Goal: Transaction & Acquisition: Purchase product/service

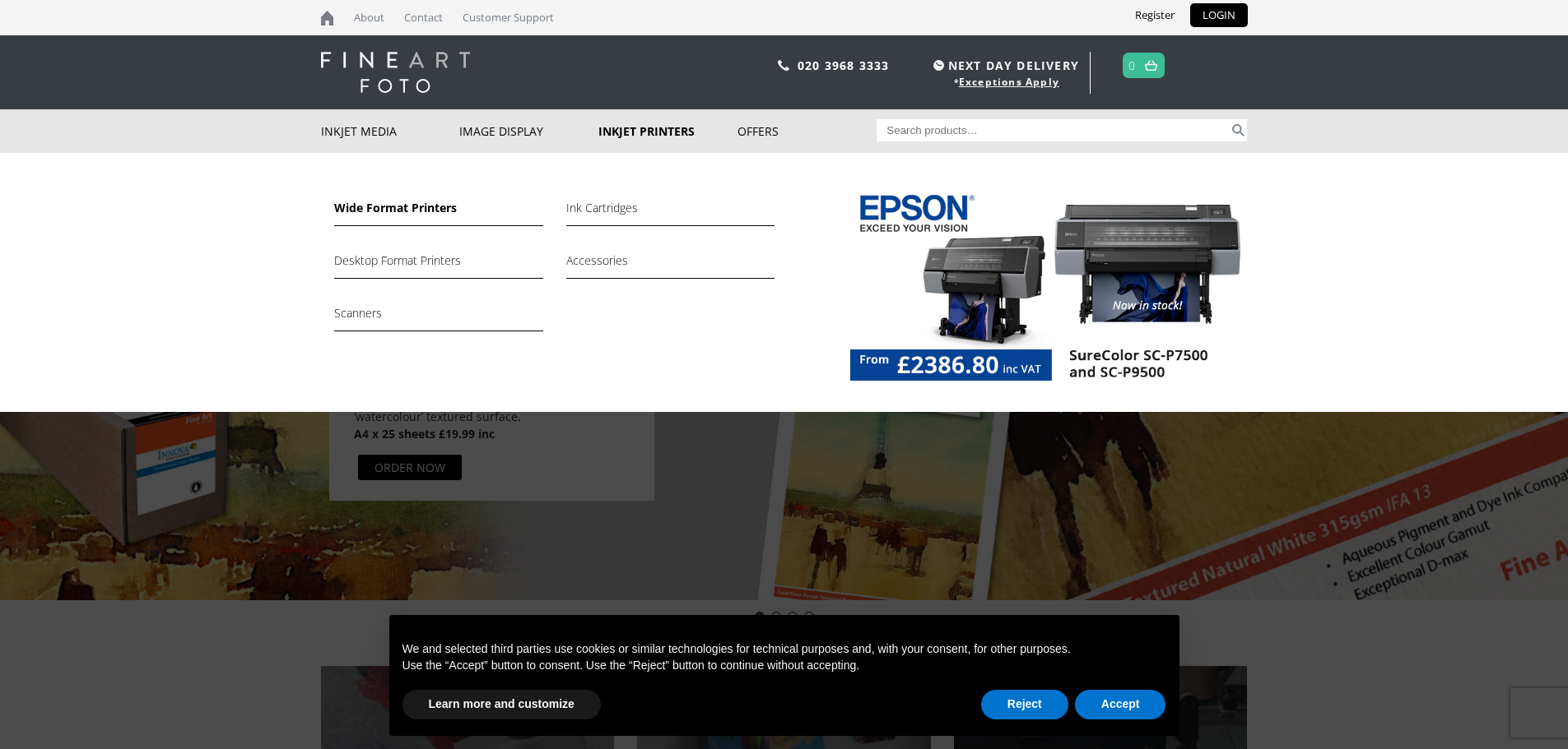
click at [400, 214] on link "Wide Format Printers" at bounding box center [438, 212] width 208 height 28
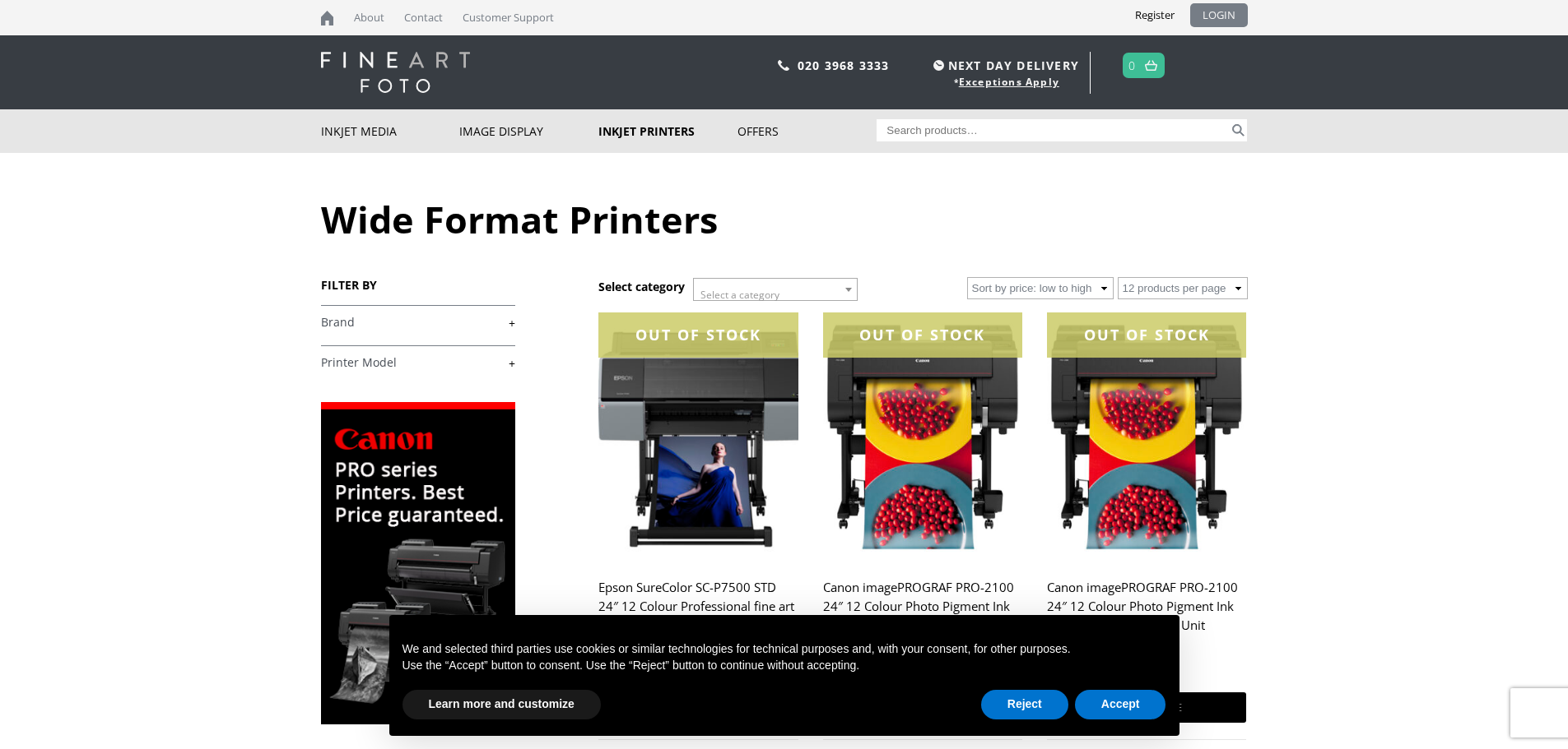
click at [1237, 9] on link "LOGIN" at bounding box center [1219, 14] width 58 height 24
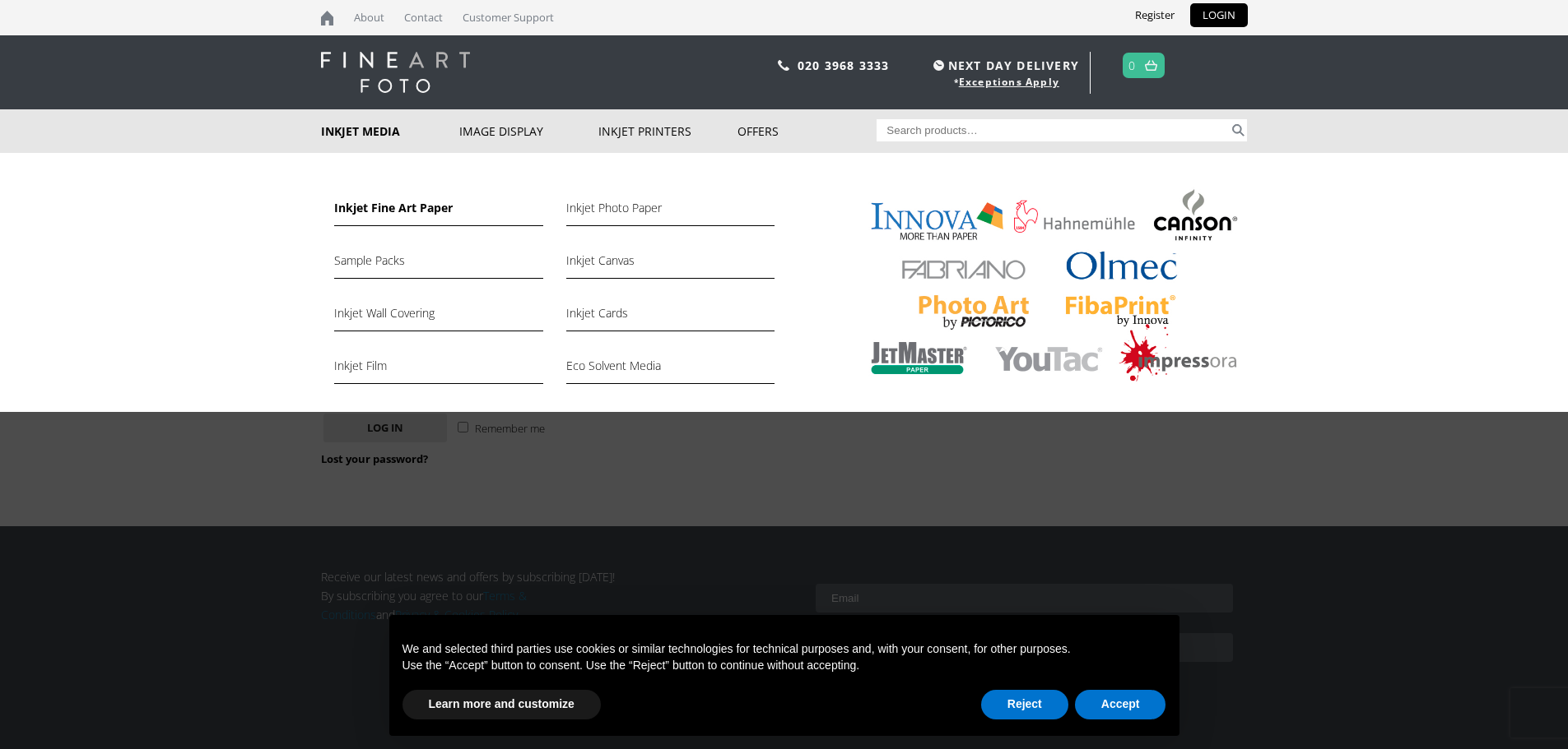
click at [393, 207] on link "Inkjet Fine Art Paper" at bounding box center [438, 212] width 208 height 28
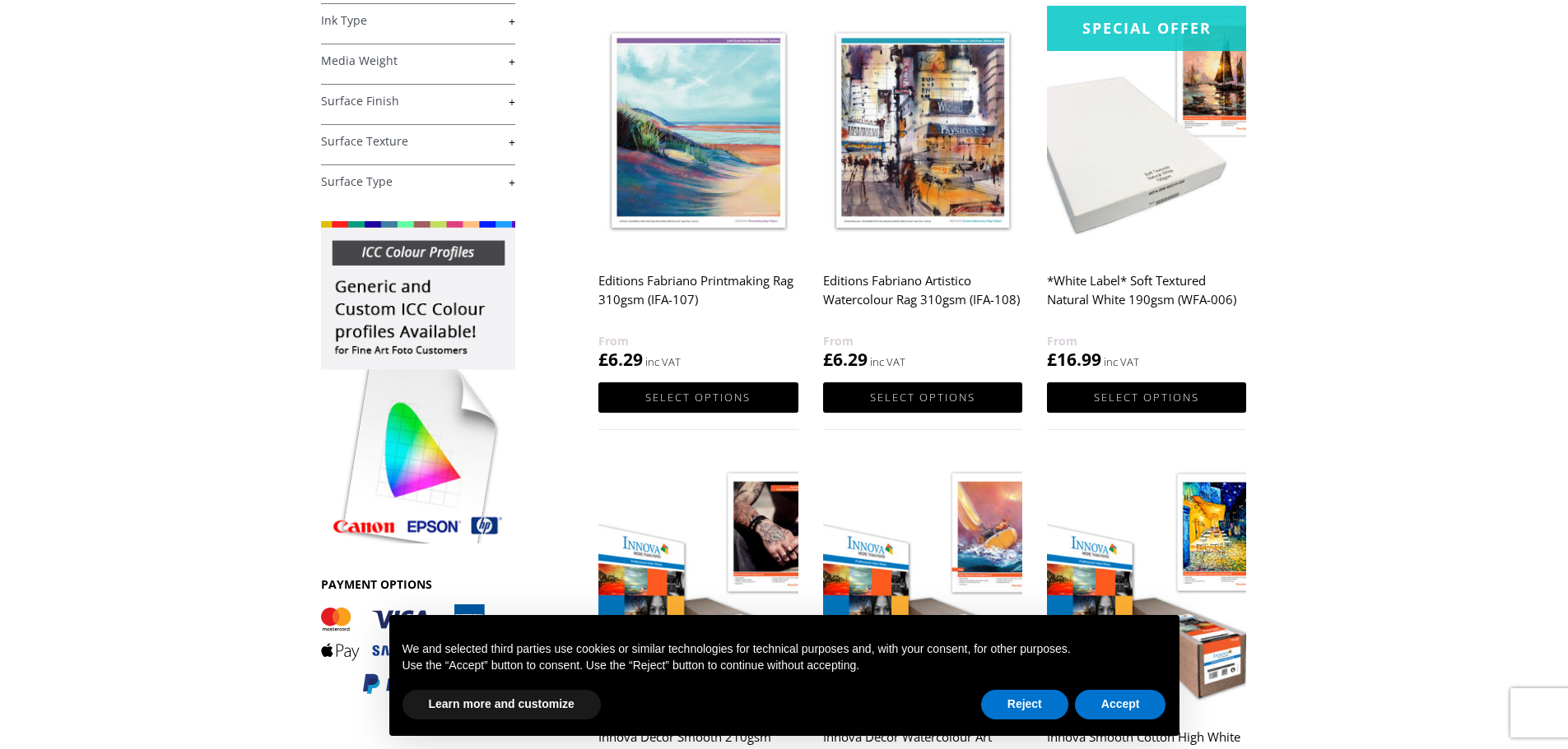
scroll to position [493, 0]
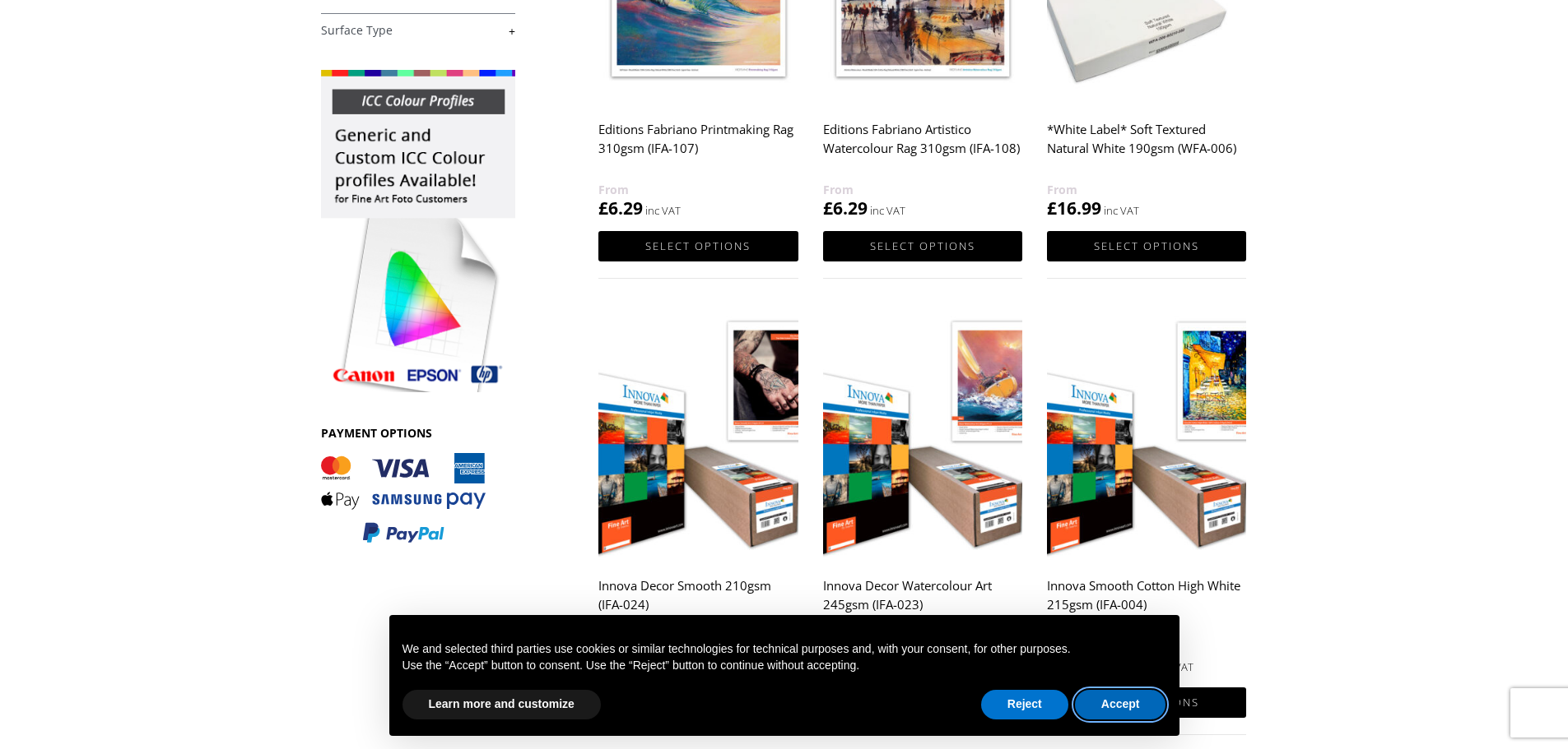
drag, startPoint x: 1124, startPoint y: 710, endPoint x: 1188, endPoint y: 575, distance: 149.4
click at [1124, 710] on button "Accept" at bounding box center [1120, 705] width 91 height 30
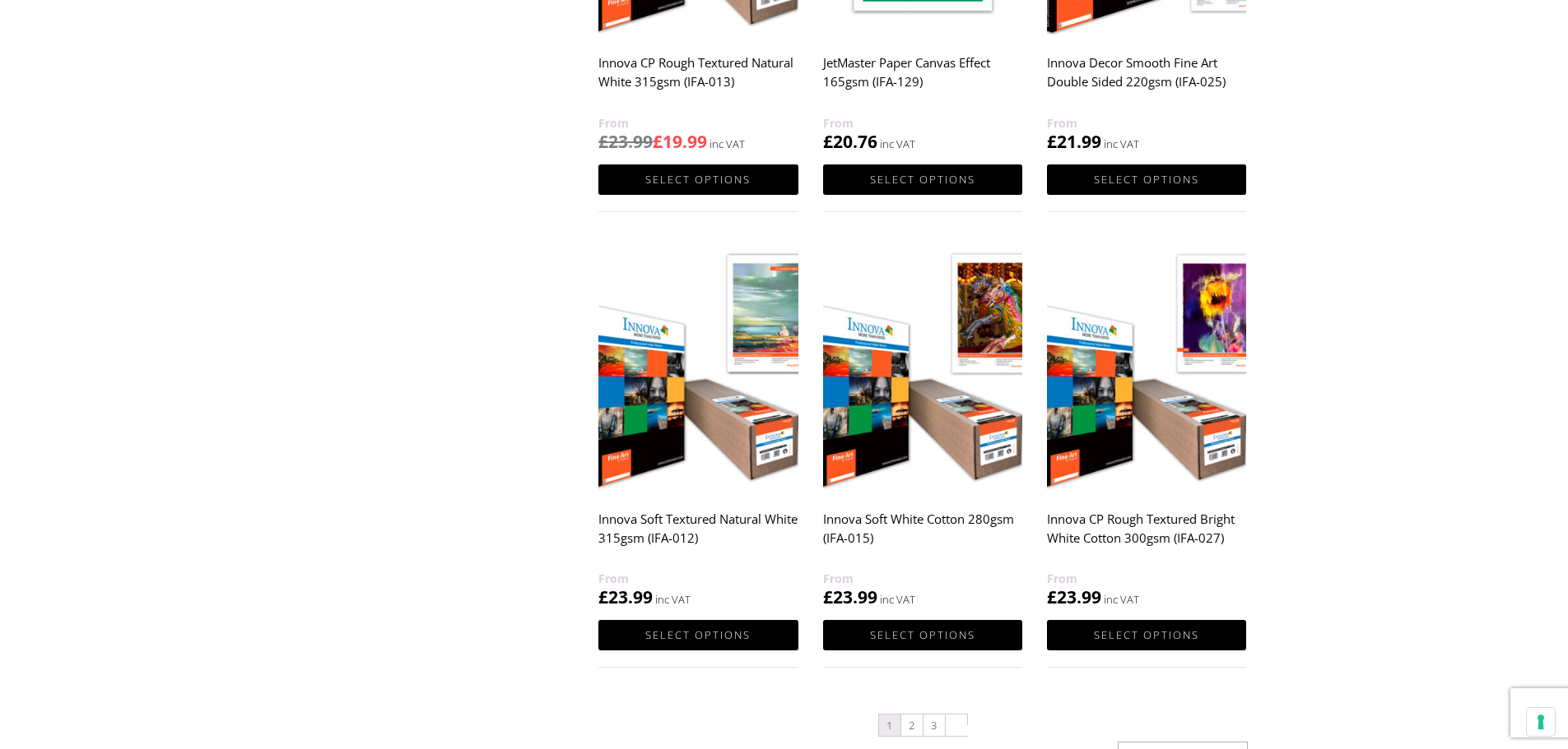
scroll to position [1562, 0]
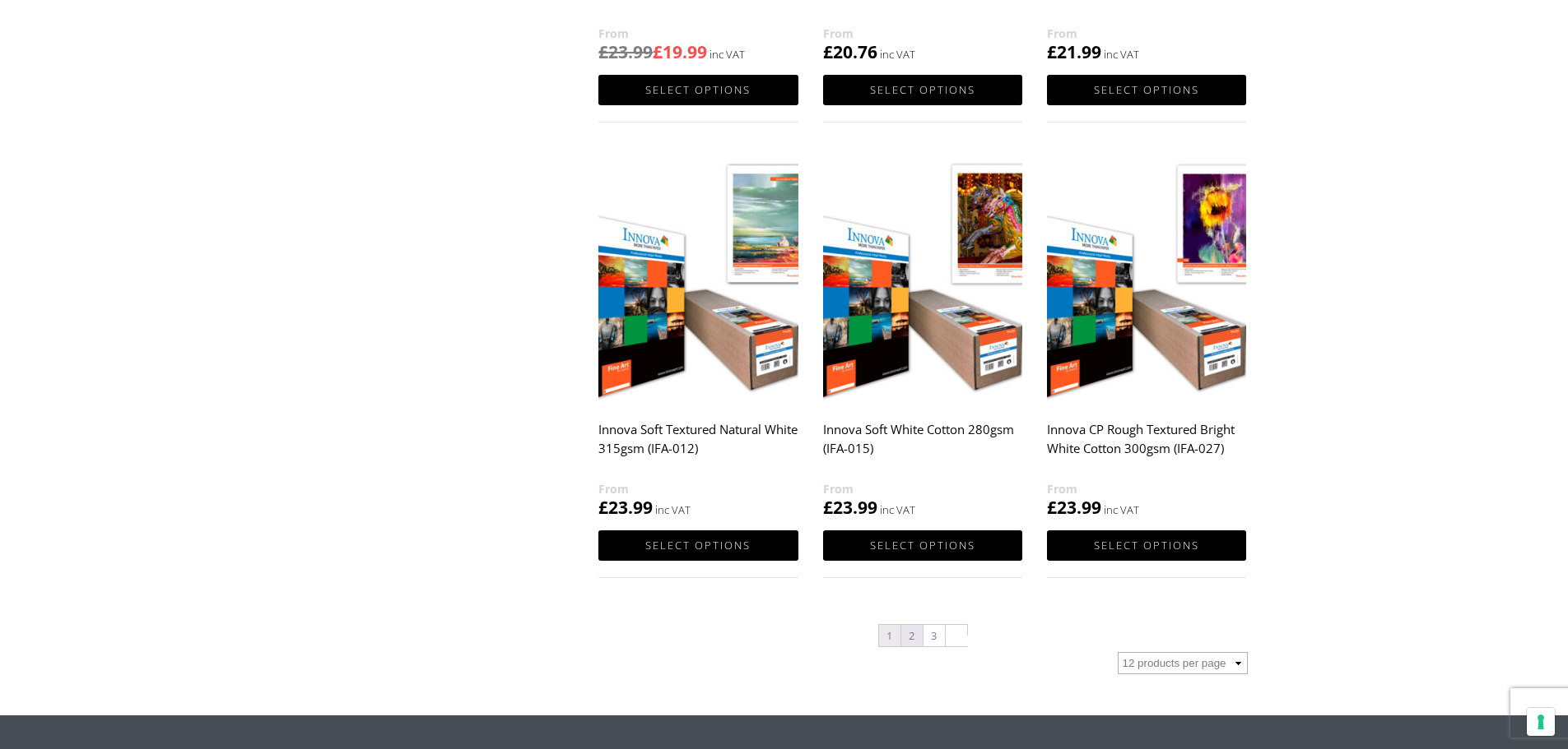
click at [919, 640] on link "2" at bounding box center [912, 636] width 21 height 21
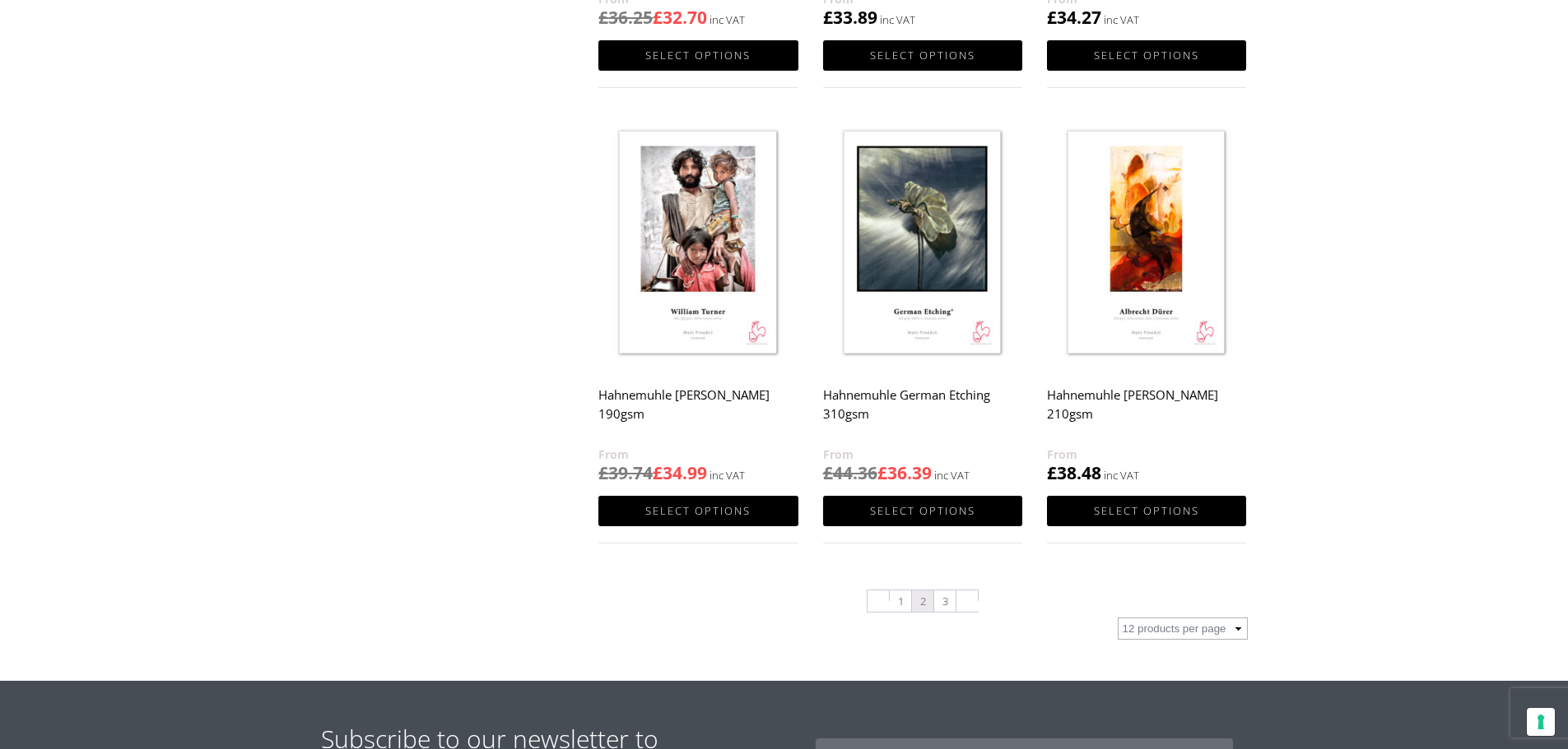
scroll to position [1562, 0]
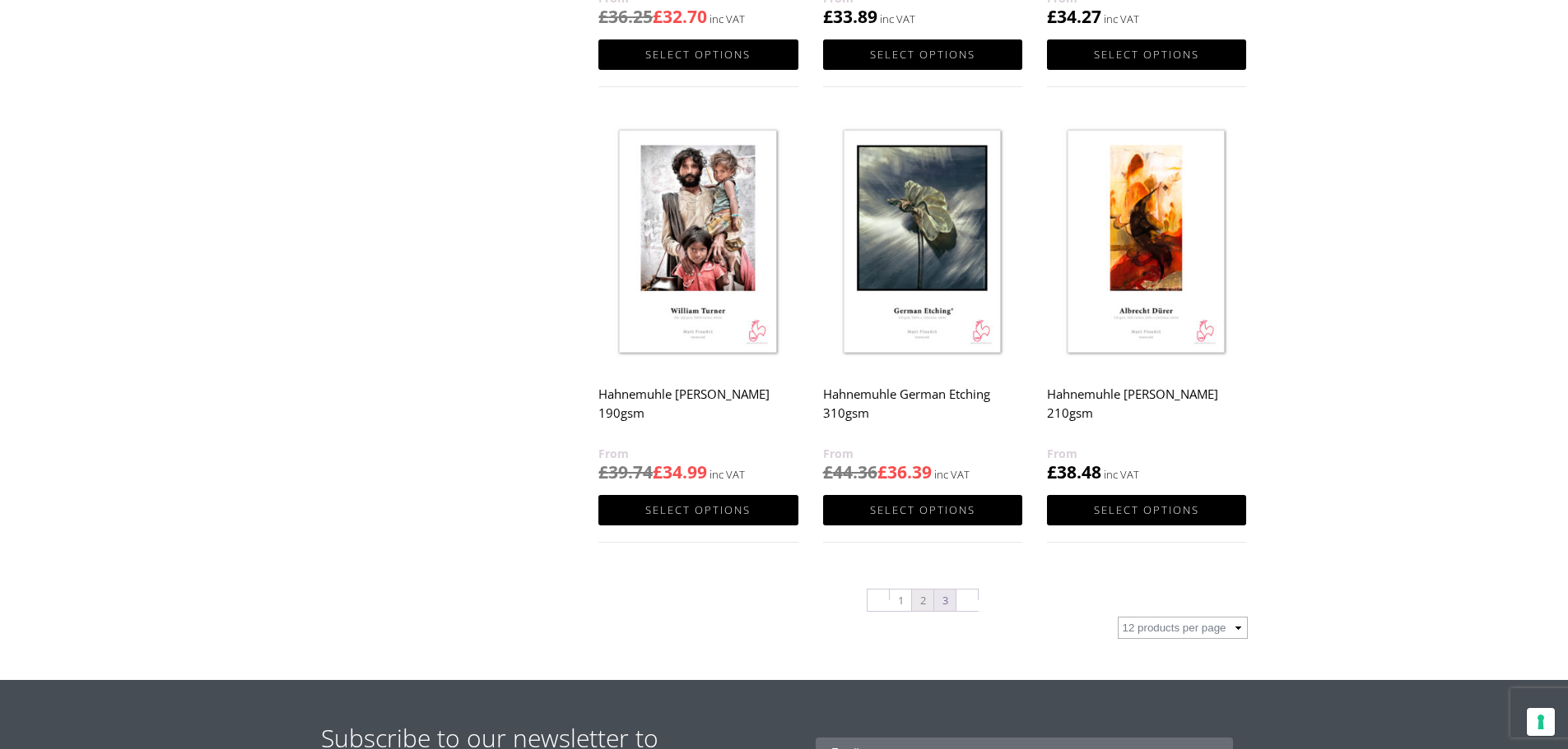
click at [942, 604] on link "3" at bounding box center [945, 600] width 21 height 21
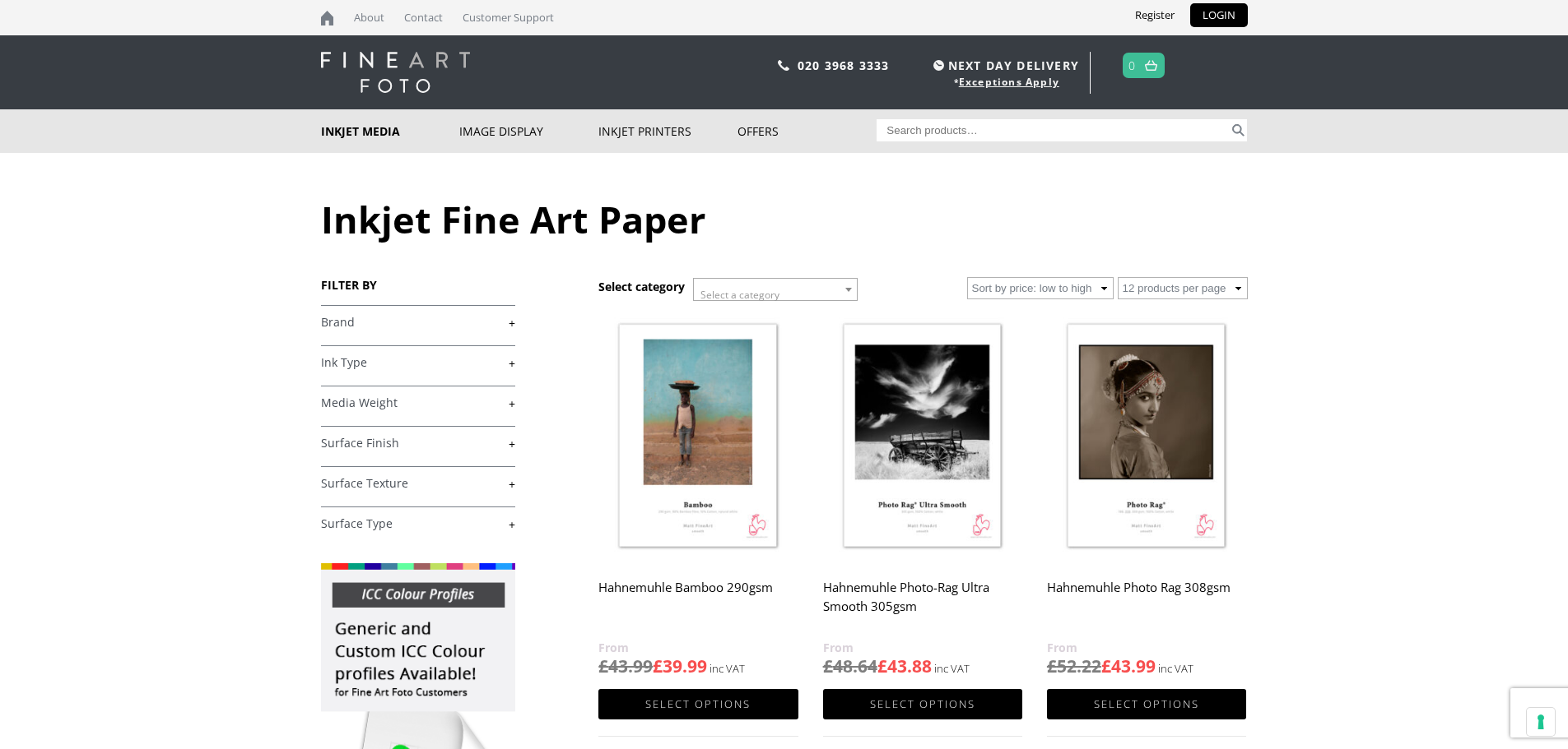
click at [1103, 131] on input "Search for:" at bounding box center [1052, 130] width 352 height 22
type input "olm-67"
click at [1228, 119] on button "Search" at bounding box center [1238, 130] width 19 height 22
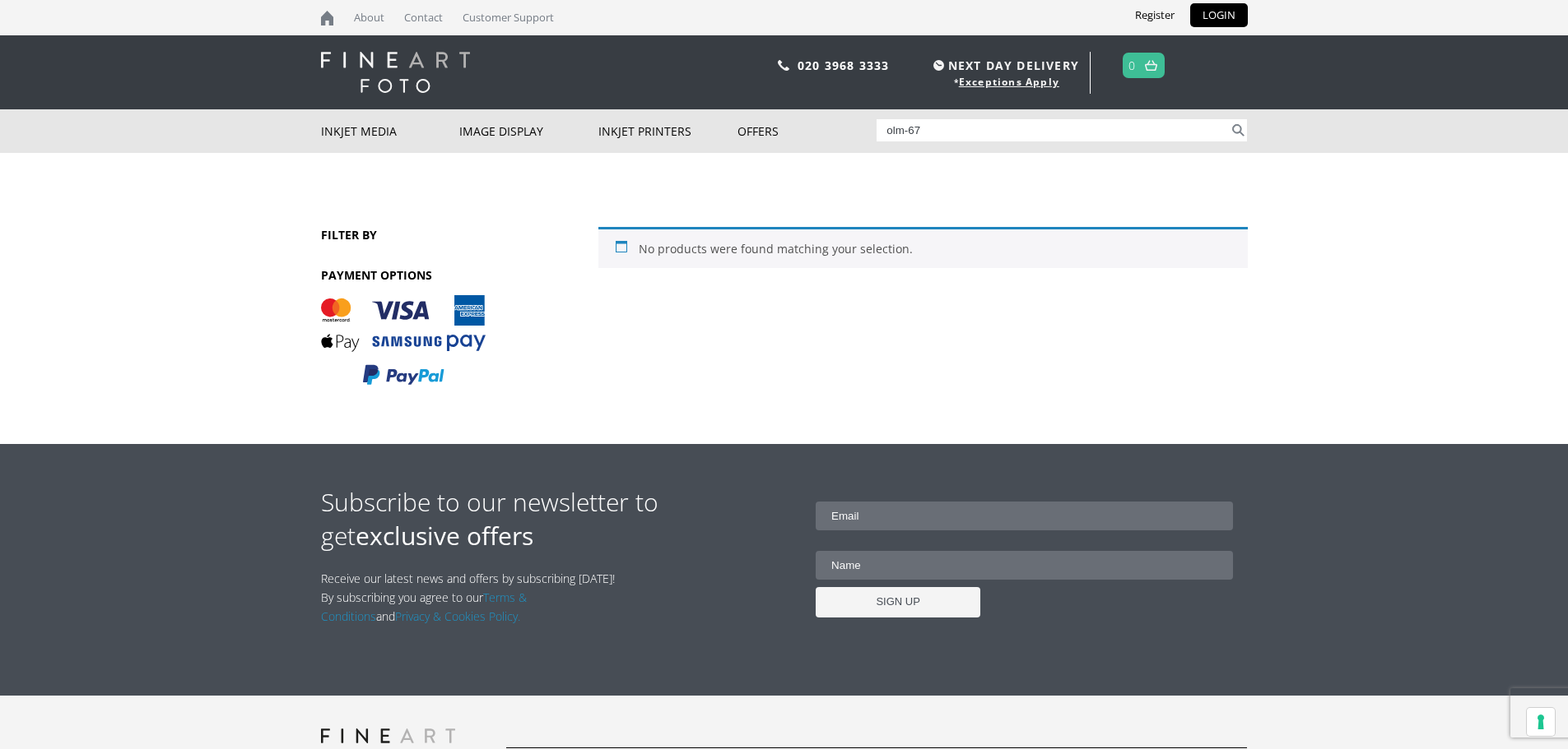
drag, startPoint x: 1011, startPoint y: 126, endPoint x: 905, endPoint y: 143, distance: 107.4
click at [905, 143] on div "Search for: olm-67 Search" at bounding box center [1061, 131] width 370 height 42
click at [924, 135] on input "olm-67" at bounding box center [1052, 130] width 352 height 22
type input "olm"
click at [1228, 119] on button "Search" at bounding box center [1238, 130] width 19 height 22
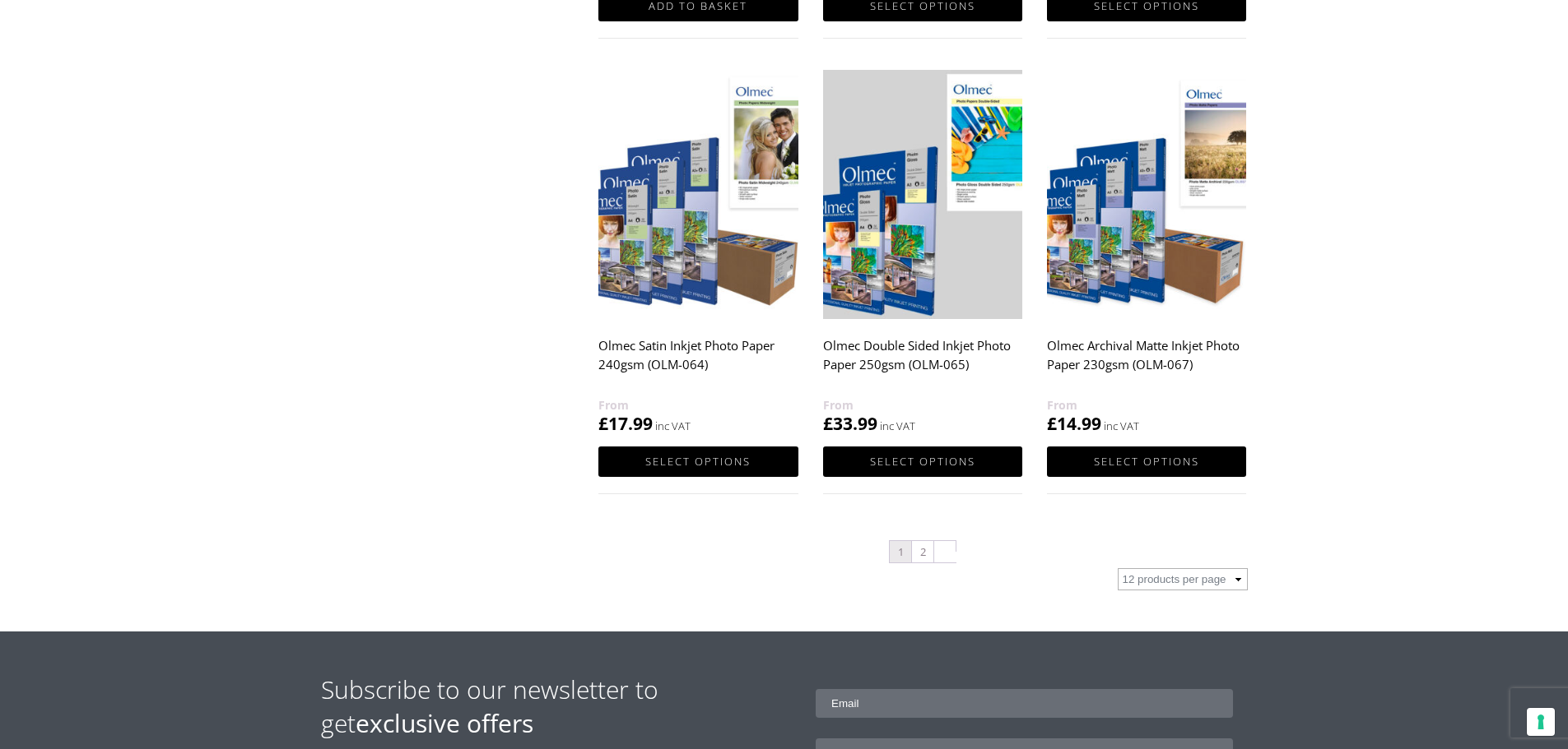
scroll to position [1562, 0]
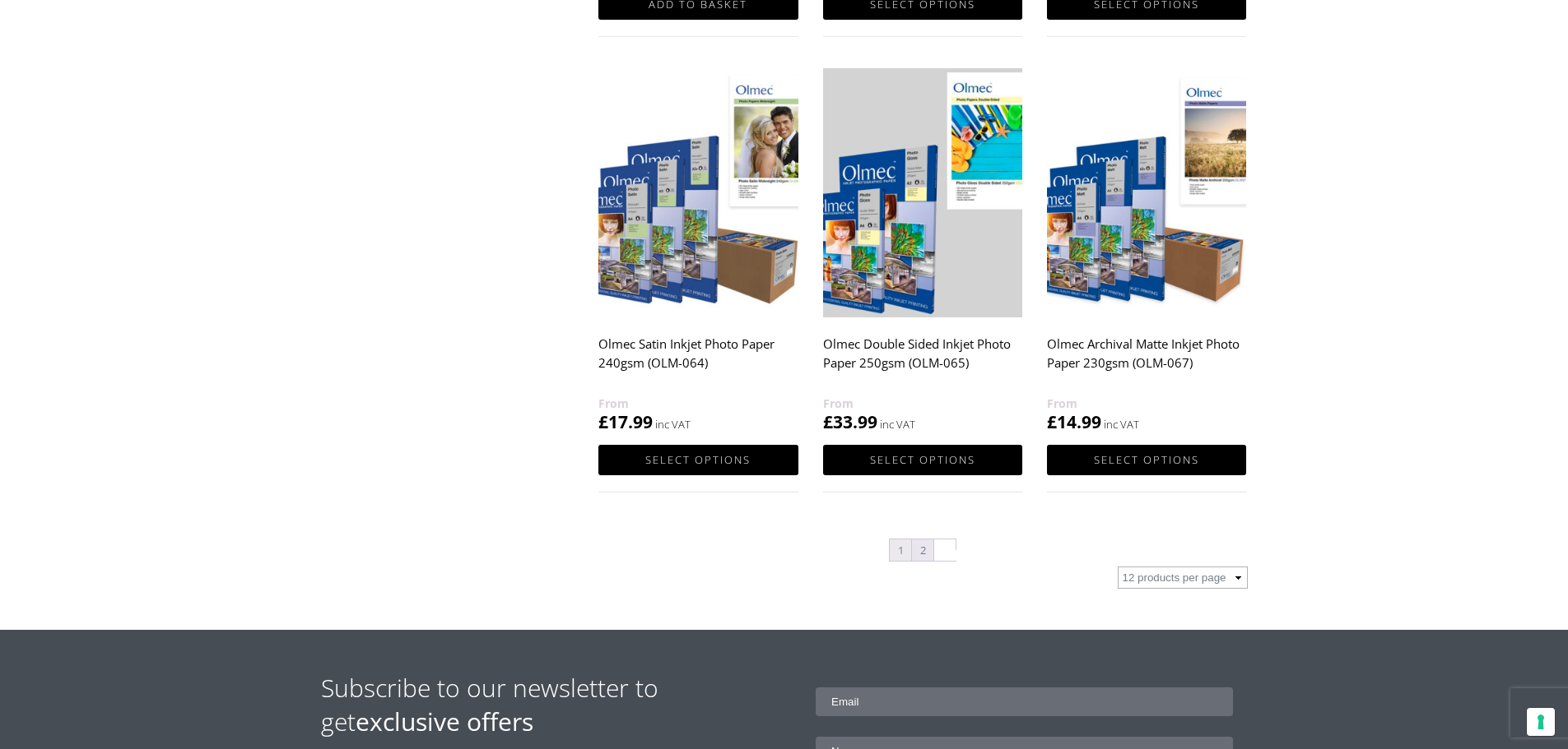
click at [924, 549] on link "2" at bounding box center [923, 550] width 21 height 21
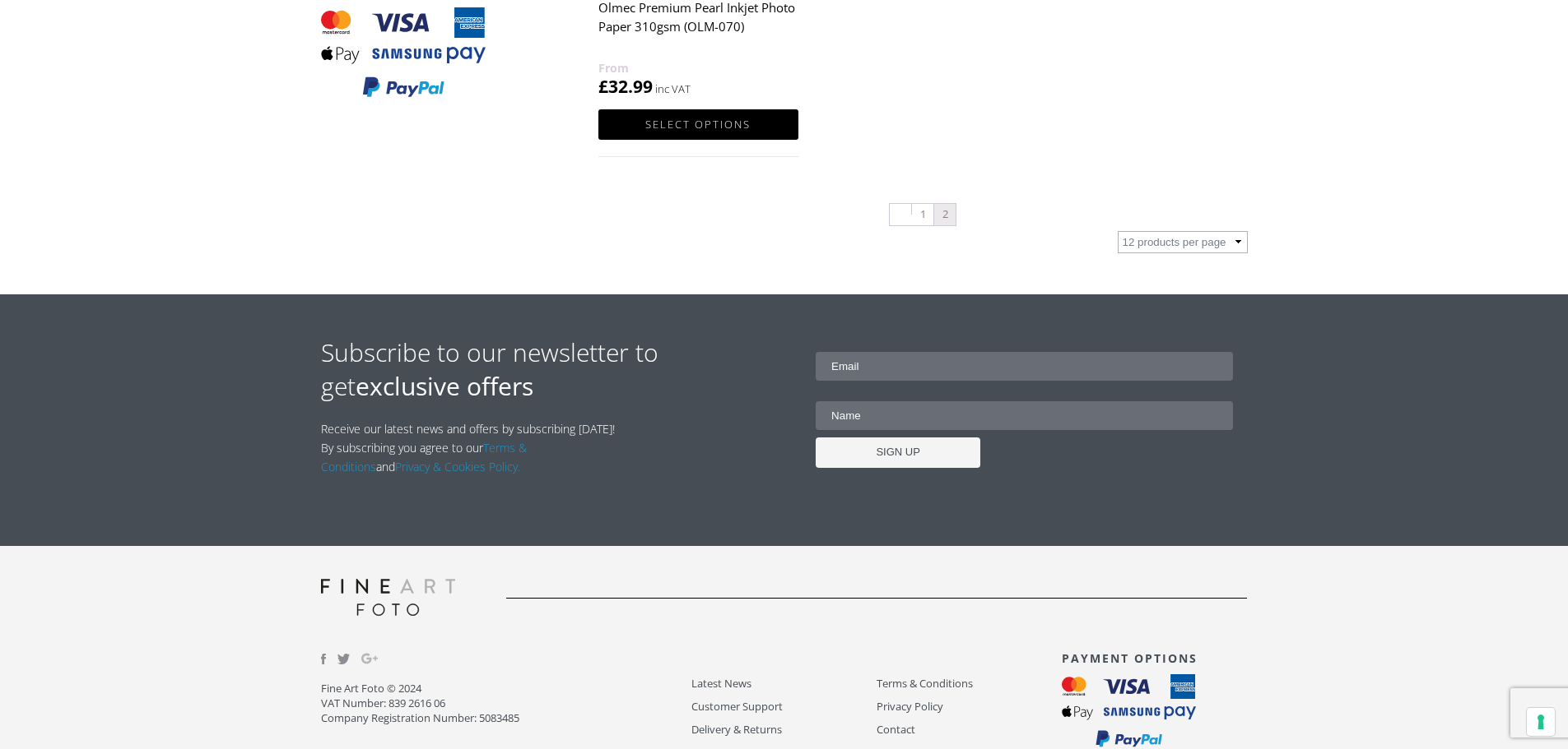
scroll to position [566, 0]
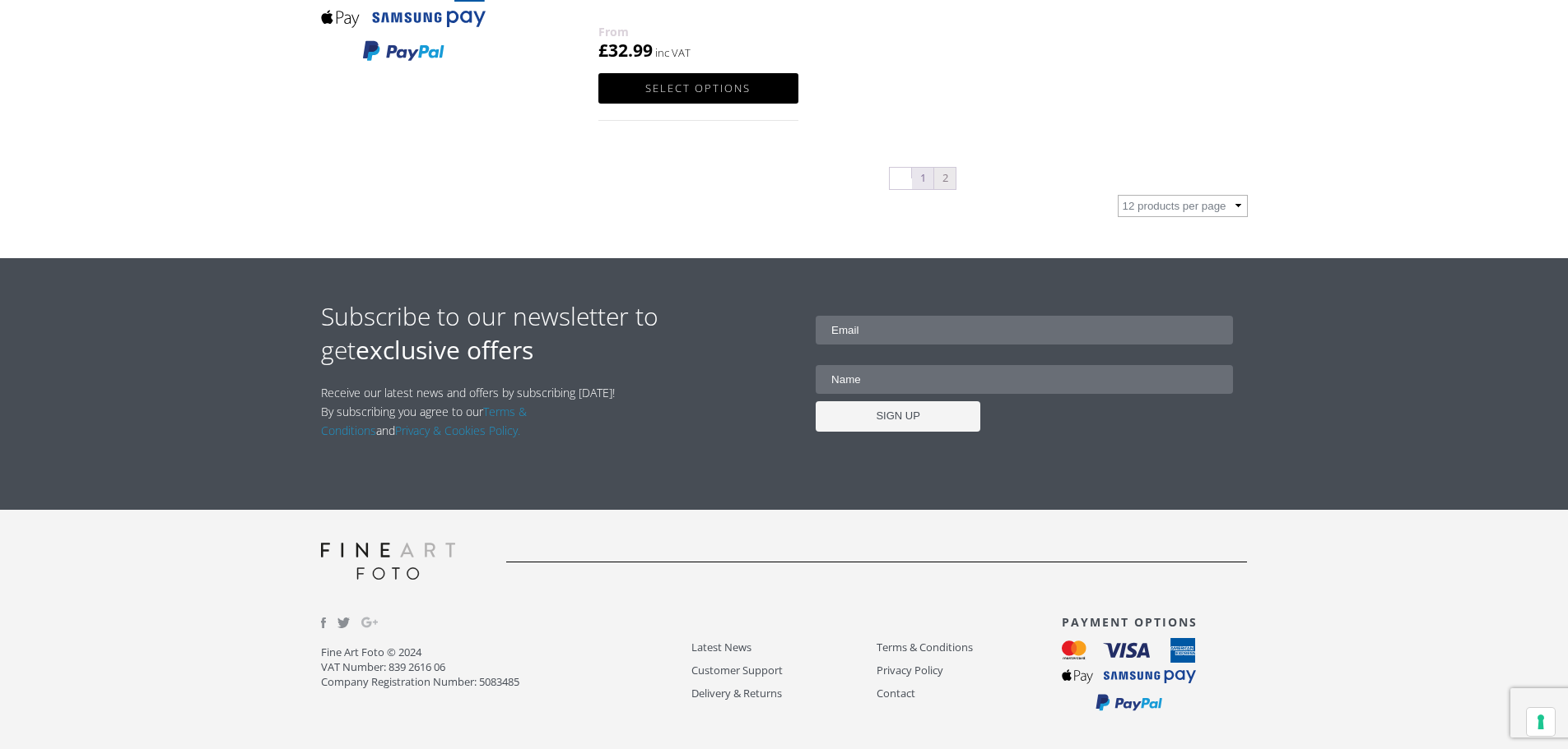
click at [919, 177] on link "1" at bounding box center [923, 179] width 21 height 21
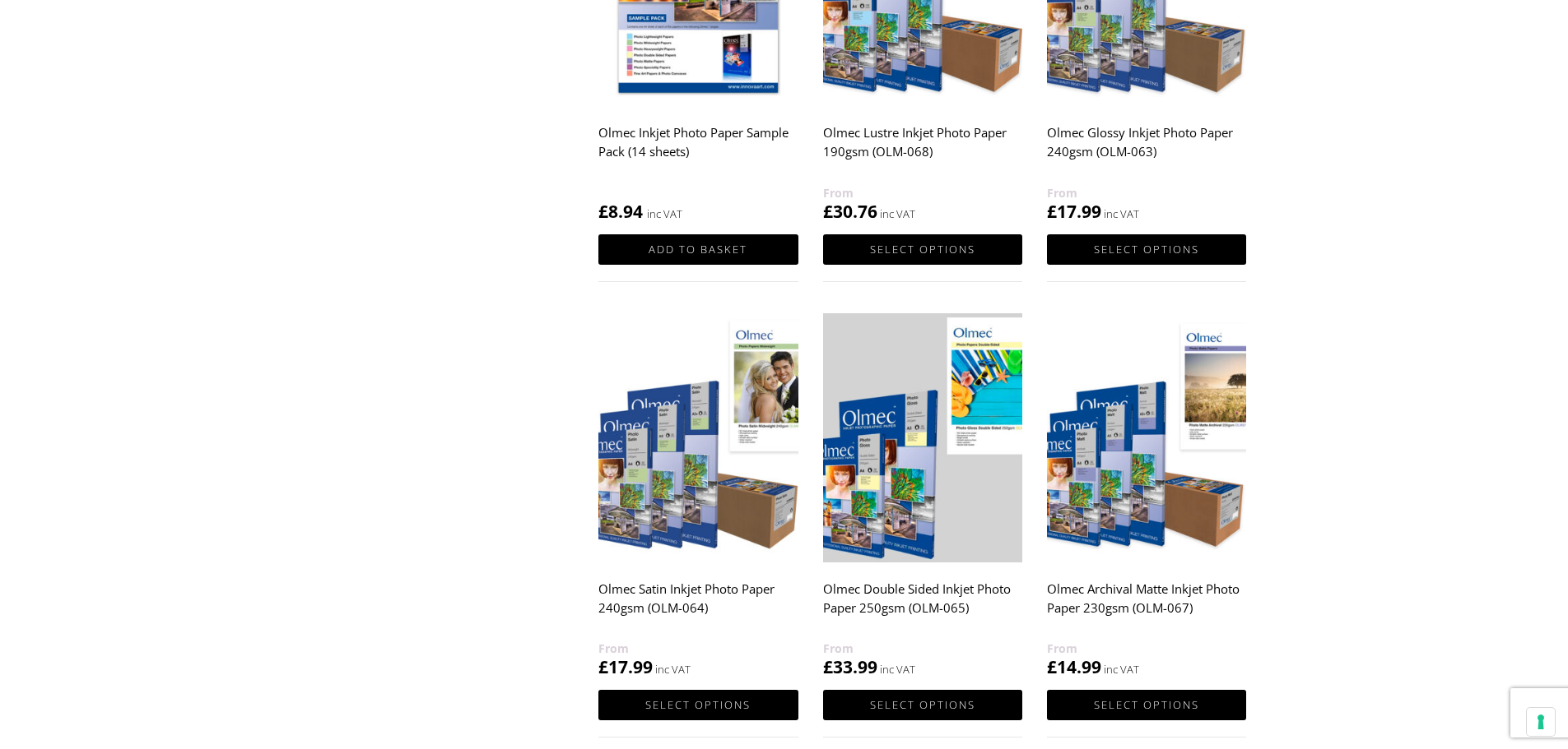
scroll to position [1481, 0]
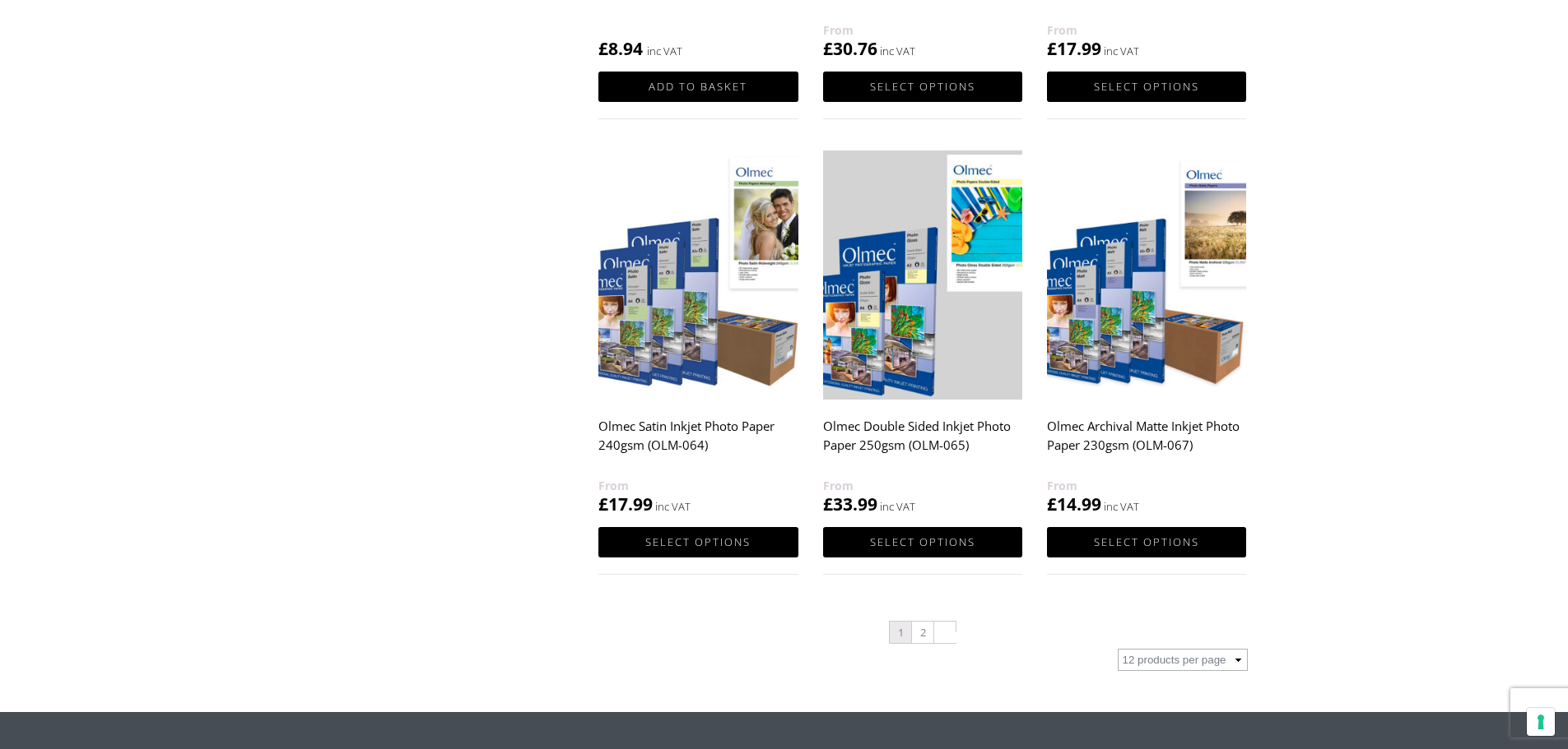
click at [1163, 360] on img at bounding box center [1146, 275] width 199 height 249
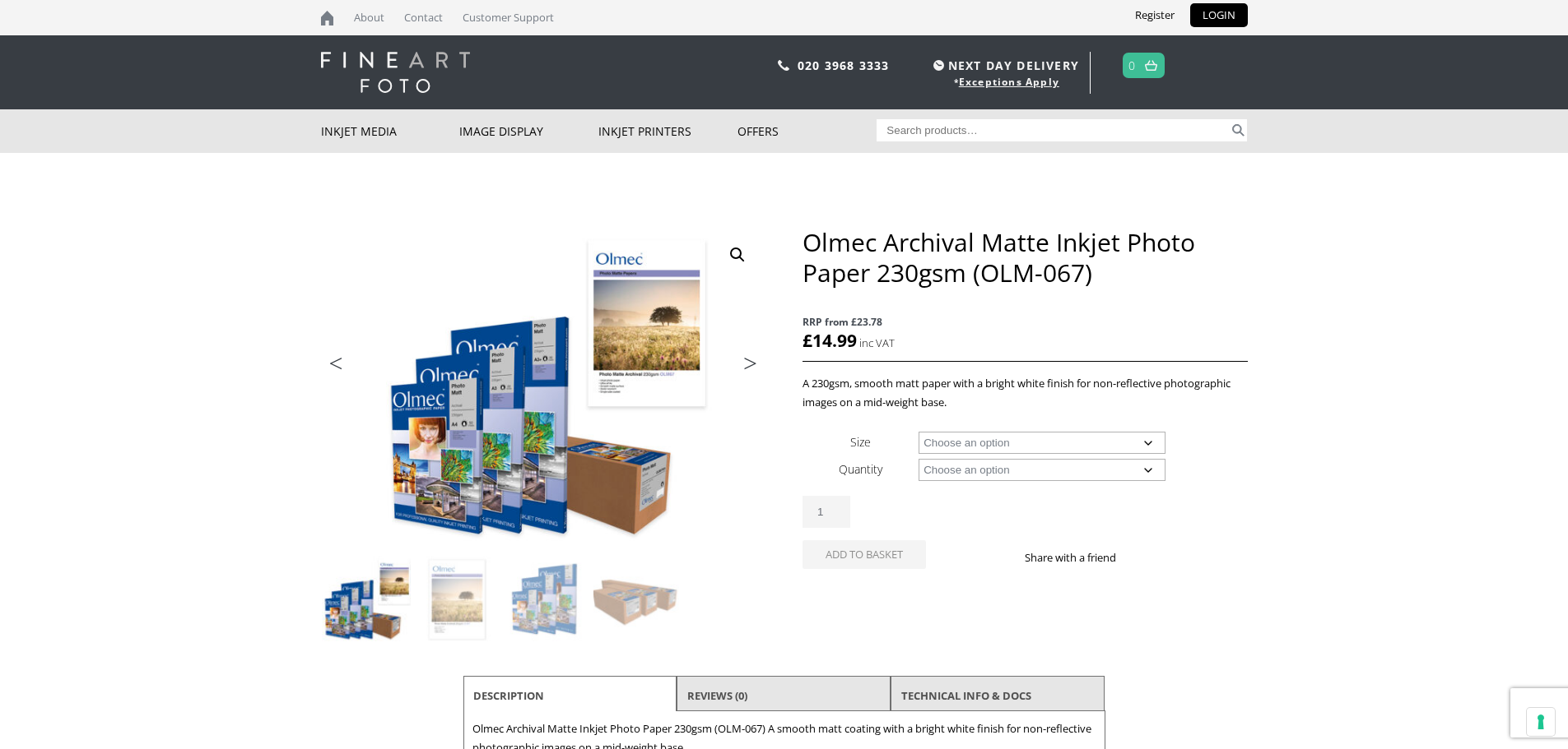
click at [955, 437] on select "Choose an option A4 Sheet A3 Sheet A3+ Sheet A2 Sheet 17" Wide Roll 24" Wide Ro…" at bounding box center [1042, 442] width 247 height 22
click at [919, 432] on select "Choose an option A4 Sheet A3 Sheet A3+ Sheet A2 Sheet 17" Wide Roll 24" Wide Ro…" at bounding box center [1042, 442] width 247 height 22
select select "36-wide-roll"
click at [983, 475] on select "Choose an option 30m" at bounding box center [1042, 469] width 247 height 22
select select "30m"
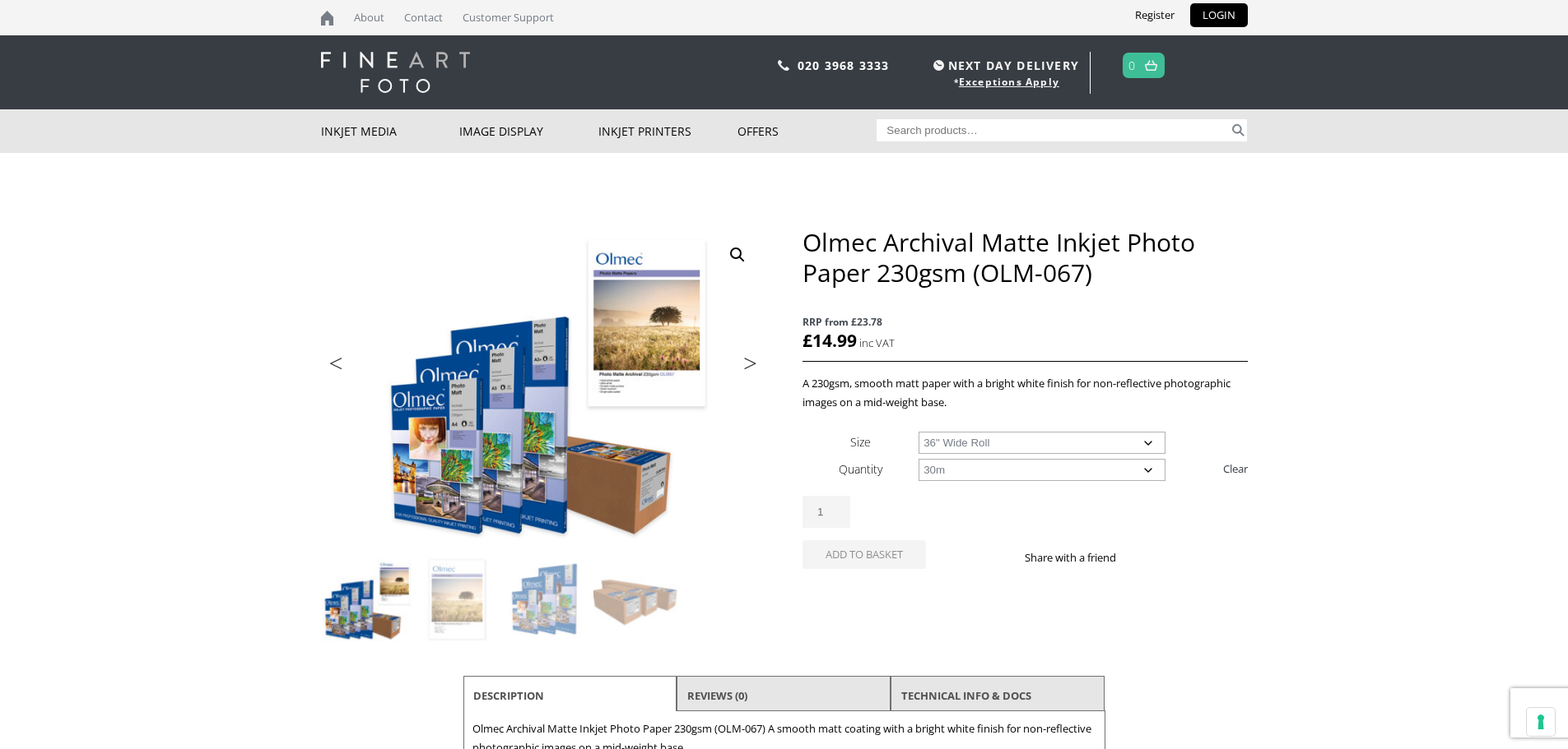
click at [919, 459] on select "Choose an option 30m" at bounding box center [1042, 469] width 247 height 22
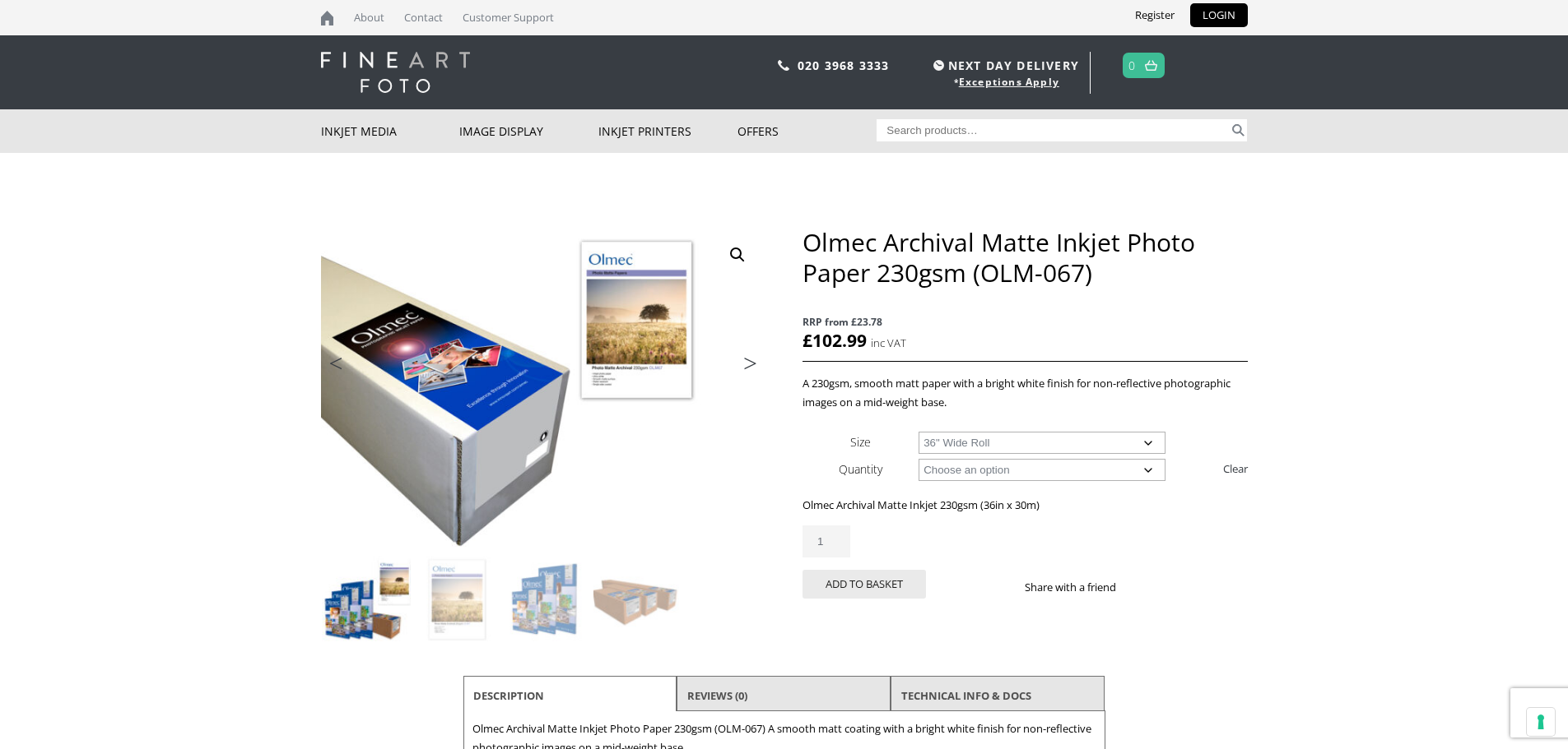
click at [983, 440] on select "Choose an option 17" Wide Roll 24" Wide Roll 36" Wide Roll 44" Wide Roll 60" Wi…" at bounding box center [1042, 442] width 247 height 22
click at [919, 432] on select "Choose an option 17" Wide Roll 24" Wide Roll 36" Wide Roll 44" Wide Roll 60" Wi…" at bounding box center [1042, 442] width 247 height 22
click at [1424, 432] on body "NEXT DAY DELIVERY * Exceptions Apply About Contact Customer Support Register LO…" at bounding box center [784, 374] width 1568 height 749
click at [1034, 456] on td "Choose an option 30m Clear" at bounding box center [1082, 469] width 328 height 27
drag, startPoint x: 1024, startPoint y: 444, endPoint x: 1014, endPoint y: 449, distance: 11.2
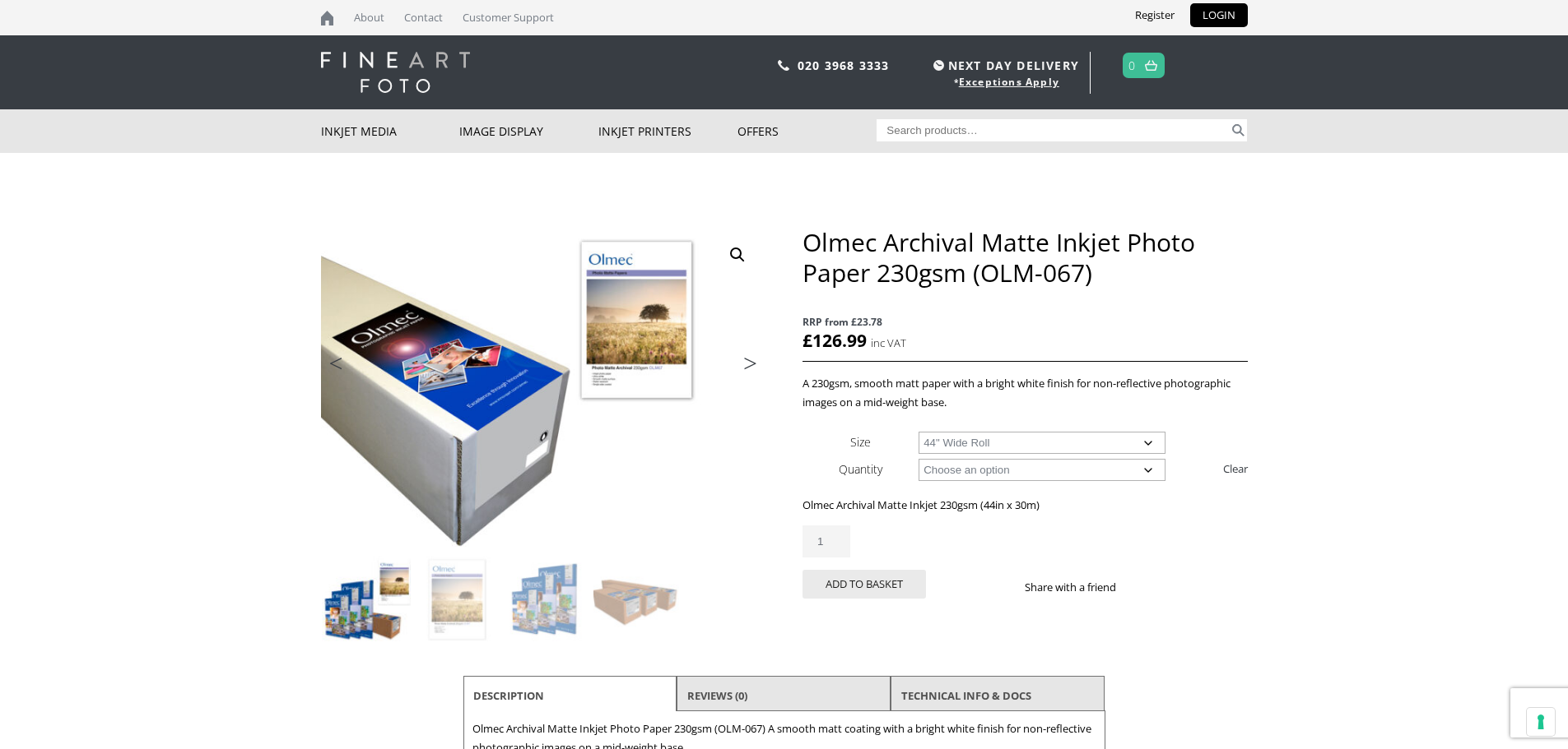
click at [1024, 444] on select "Choose an option 17" Wide Roll 24" Wide Roll 36" Wide Roll 44" Wide Roll 60" Wi…" at bounding box center [1042, 442] width 247 height 22
click at [919, 432] on select "Choose an option 17" Wide Roll 24" Wide Roll 36" Wide Roll 44" Wide Roll 60" Wi…" at bounding box center [1042, 442] width 247 height 22
click at [982, 445] on select "Choose an option 17" Wide Roll 24" Wide Roll 36" Wide Roll 44" Wide Roll 60" Wi…" at bounding box center [1042, 442] width 247 height 22
click at [919, 432] on select "Choose an option 17" Wide Roll 24" Wide Roll 36" Wide Roll 44" Wide Roll 60" Wi…" at bounding box center [1042, 442] width 247 height 22
click at [1338, 431] on body "NEXT DAY DELIVERY * Exceptions Apply About Contact Customer Support Register LO…" at bounding box center [784, 374] width 1568 height 749
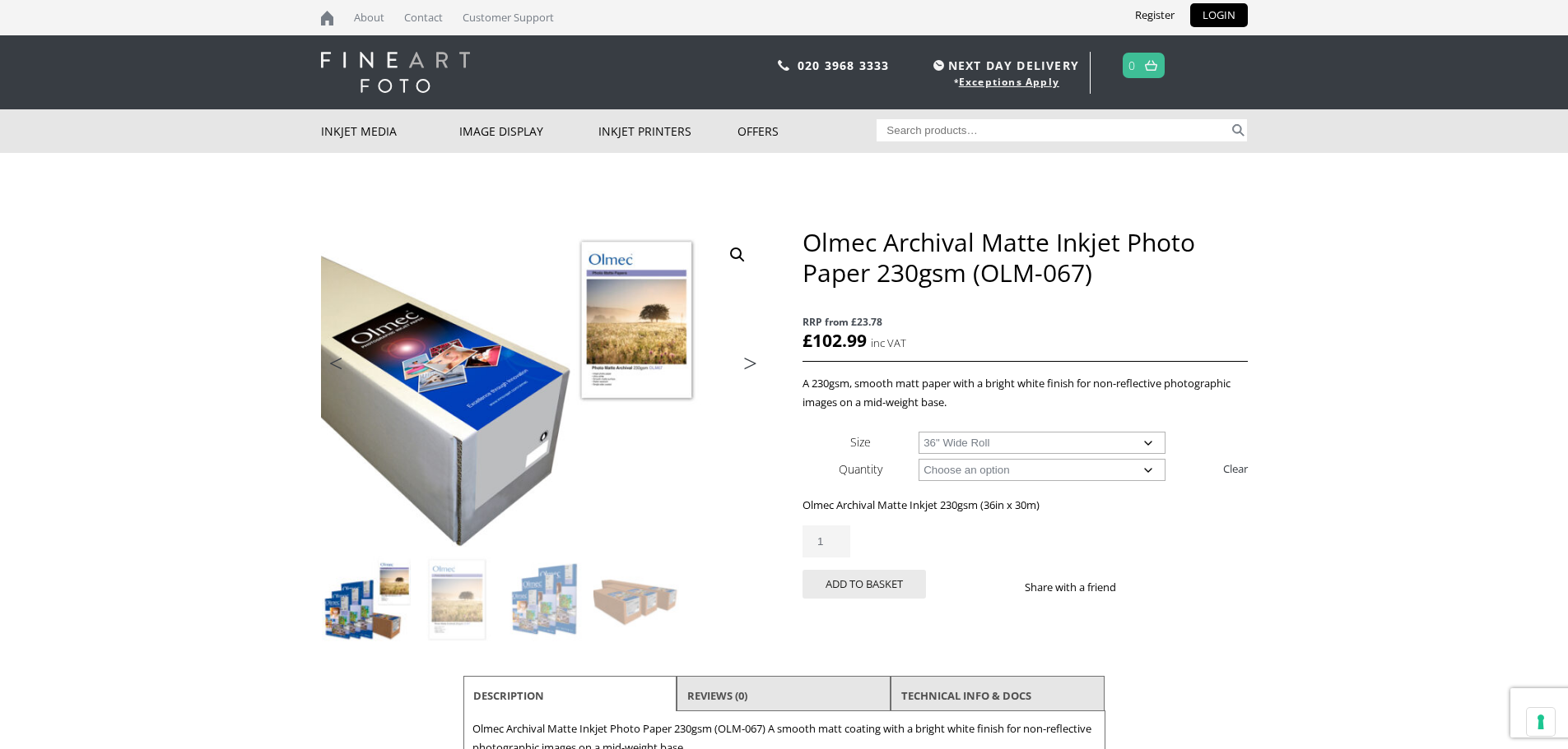
click at [1022, 435] on select "Choose an option 17" Wide Roll 24" Wide Roll 36" Wide Roll 44" Wide Roll 60" Wi…" at bounding box center [1042, 442] width 247 height 22
click at [919, 432] on select "Choose an option 17" Wide Roll 24" Wide Roll 36" Wide Roll 44" Wide Roll 60" Wi…" at bounding box center [1042, 442] width 247 height 22
select select "17-wide-roll"
click at [1003, 445] on select "Choose an option 17" Wide Roll 24" Wide Roll 36" Wide Roll 44" Wide Roll 60" Wi…" at bounding box center [1042, 442] width 247 height 22
select select
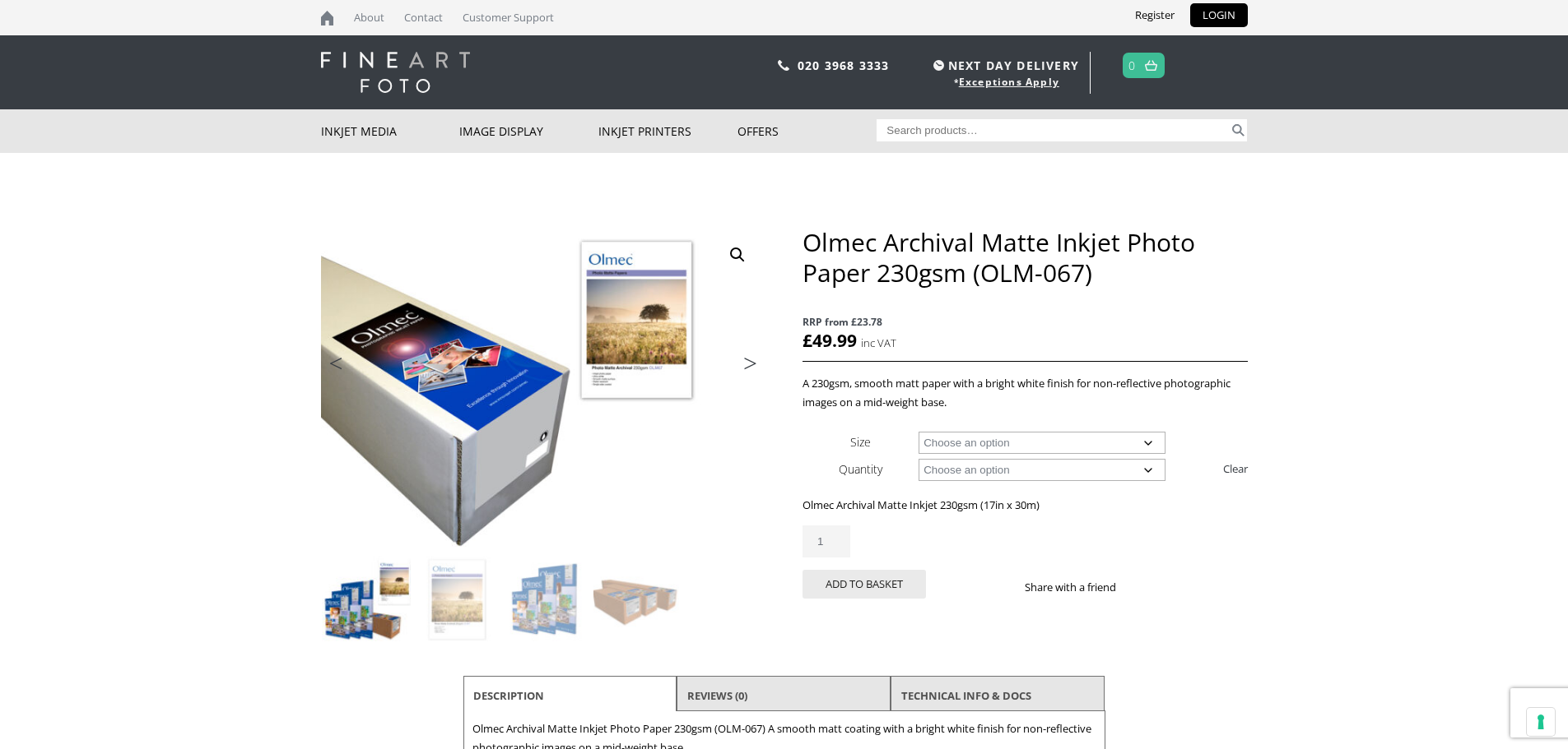
click at [919, 432] on select "Choose an option 17" Wide Roll 24" Wide Roll 36" Wide Roll 44" Wide Roll 60" Wi…" at bounding box center [1042, 442] width 247 height 22
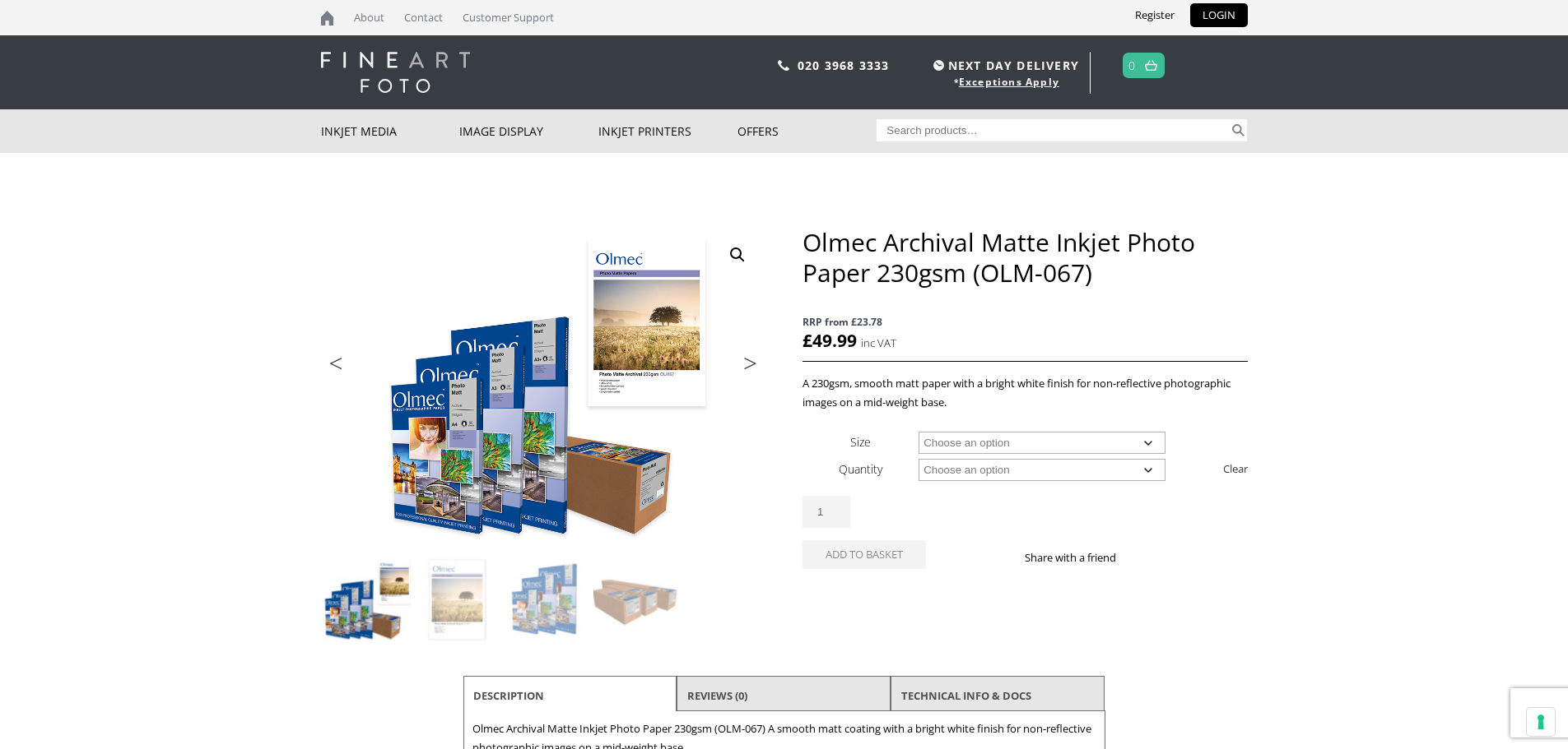
click at [1003, 478] on select "Choose an option 50 Sheets 100 Sheets 30m" at bounding box center [1042, 469] width 247 height 22
click at [919, 459] on select "Choose an option 50 Sheets 100 Sheets 30m" at bounding box center [1042, 469] width 247 height 22
click at [998, 471] on select "Choose an option 50 Sheets 100 Sheets 30m" at bounding box center [1042, 469] width 247 height 22
click at [988, 562] on div "Olmec Archival Matte Inkjet Photo Paper 230gsm (OLM-067) quantity 1 Add to bask…" at bounding box center [1024, 538] width 444 height 86
drag, startPoint x: 1003, startPoint y: 469, endPoint x: 1004, endPoint y: 478, distance: 9.1
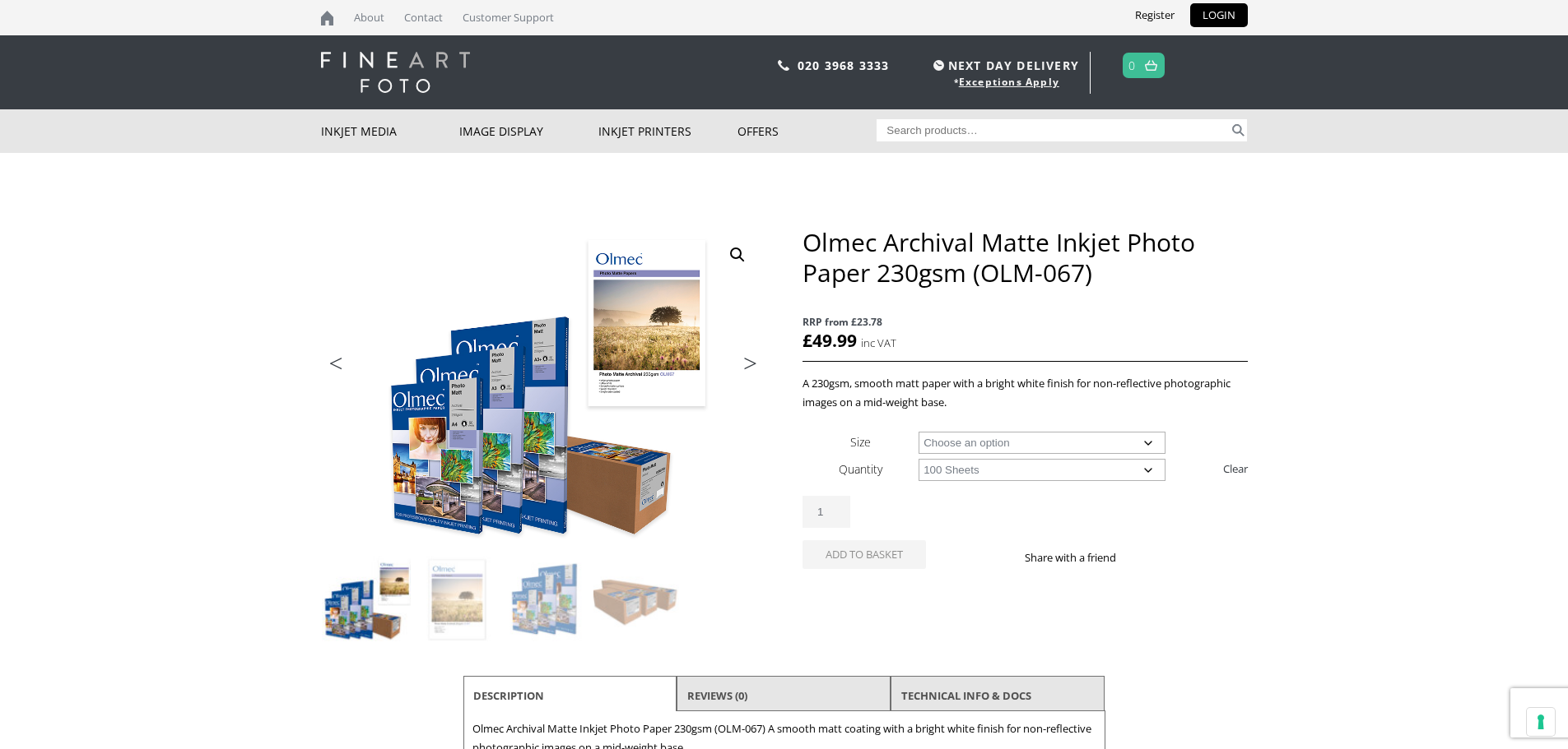
click at [1003, 470] on select "Choose an option 50 Sheets 100 Sheets 30m" at bounding box center [1042, 469] width 247 height 22
select select "30m"
click at [919, 459] on select "Choose an option 50 Sheets 100 Sheets 30m" at bounding box center [1042, 469] width 247 height 22
click at [1389, 411] on body "NEXT DAY DELIVERY * Exceptions Apply About Contact Customer Support Register LO…" at bounding box center [784, 374] width 1568 height 749
click at [1033, 440] on select "Choose an option 17" Wide Roll 24" Wide Roll 36" Wide Roll 44" Wide Roll 60" Wi…" at bounding box center [1042, 442] width 247 height 22
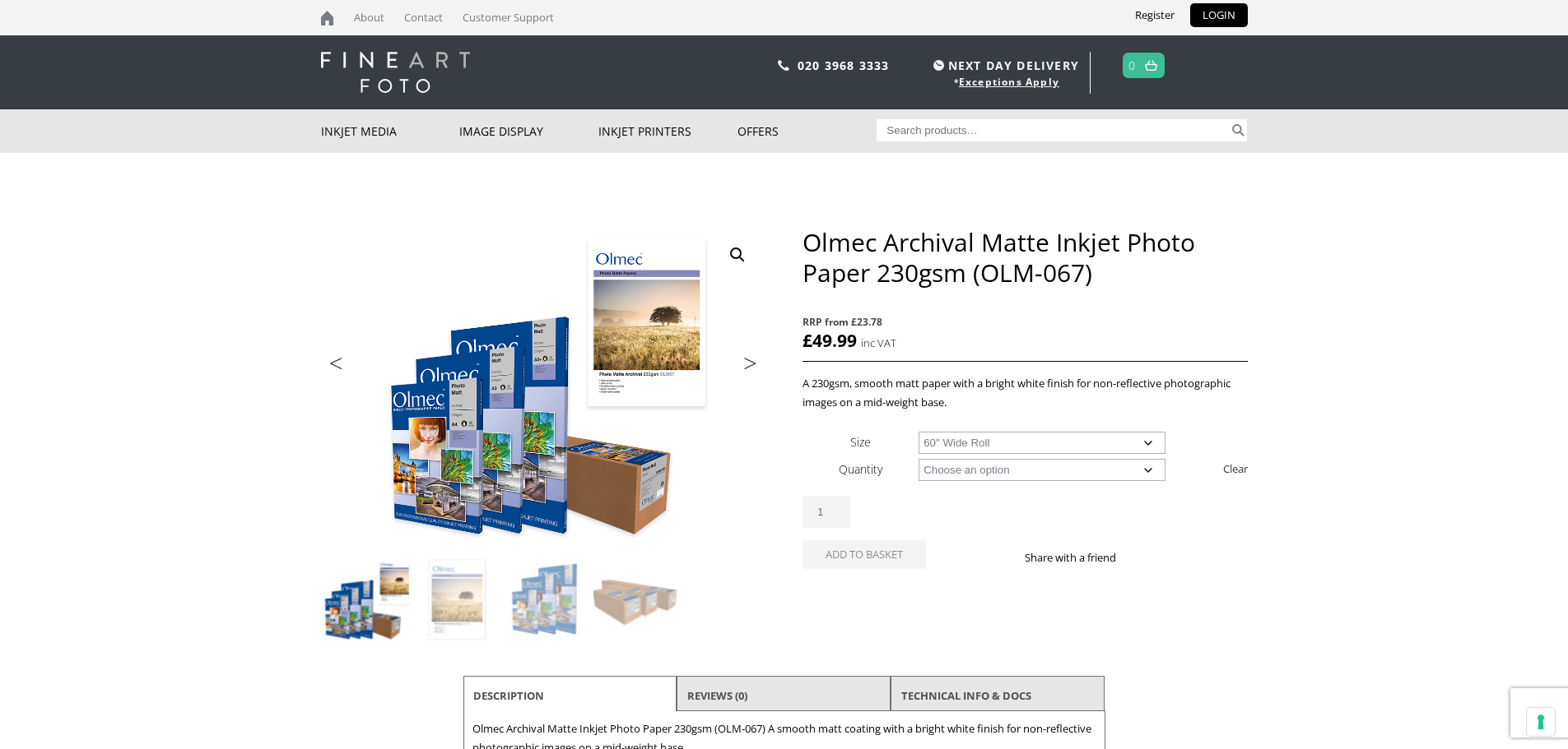
click at [919, 432] on select "Choose an option 17" Wide Roll 24" Wide Roll 36" Wide Roll 44" Wide Roll 60" Wi…" at bounding box center [1042, 442] width 247 height 22
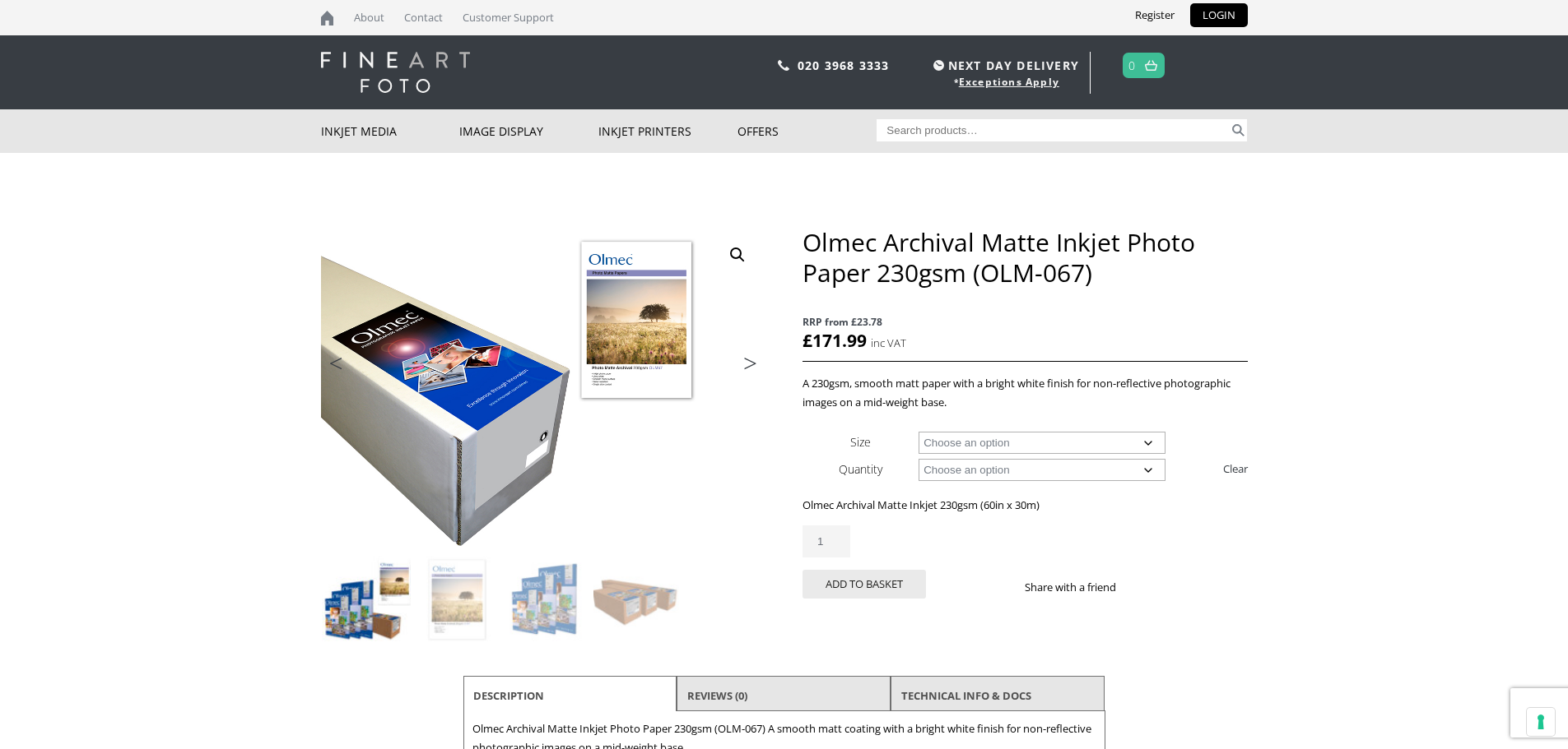
click at [986, 447] on select "Choose an option 17" Wide Roll 24" Wide Roll 36" Wide Roll 44" Wide Roll 60" Wi…" at bounding box center [1042, 442] width 247 height 22
click at [919, 432] on select "Choose an option 17" Wide Roll 24" Wide Roll 36" Wide Roll 44" Wide Roll 60" Wi…" at bounding box center [1042, 442] width 247 height 22
click at [1004, 444] on select "Choose an option 17" Wide Roll 24" Wide Roll 36" Wide Roll 44" Wide Roll 60" Wi…" at bounding box center [1042, 442] width 247 height 22
click at [919, 432] on select "Choose an option 17" Wide Roll 24" Wide Roll 36" Wide Roll 44" Wide Roll 60" Wi…" at bounding box center [1042, 442] width 247 height 22
select select "36-wide-roll"
